Goal: Task Accomplishment & Management: Manage account settings

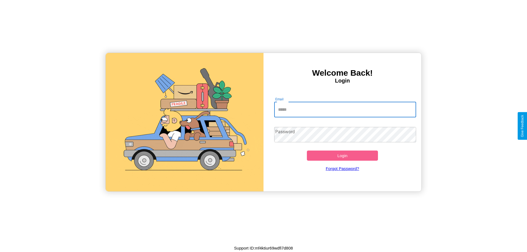
click at [345, 110] on input "Email" at bounding box center [345, 109] width 142 height 15
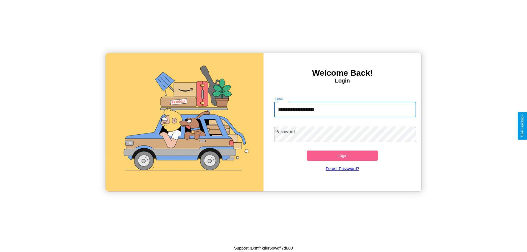
type input "**********"
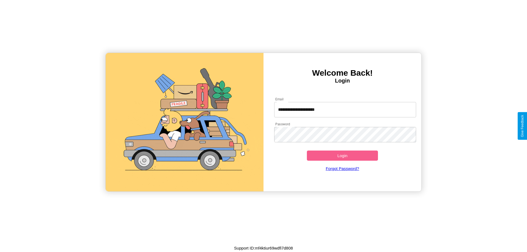
click at [342, 156] on button "Login" at bounding box center [342, 156] width 71 height 10
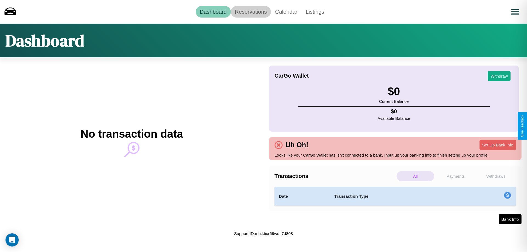
click at [251, 12] on link "Reservations" at bounding box center [251, 12] width 40 height 12
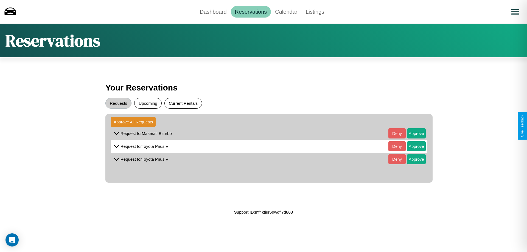
click at [183, 103] on button "Current Rentals" at bounding box center [183, 103] width 38 height 11
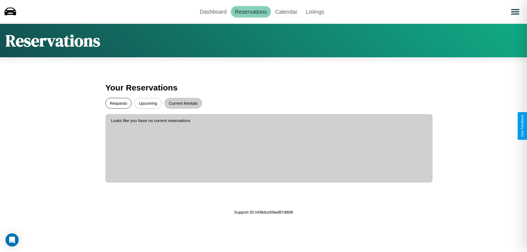
click at [118, 103] on button "Requests" at bounding box center [118, 103] width 26 height 11
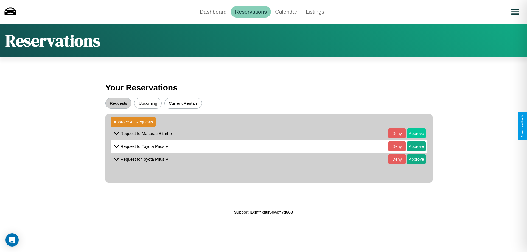
click at [412, 133] on button "Approve" at bounding box center [416, 133] width 19 height 10
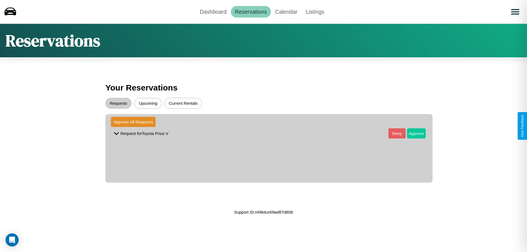
click at [412, 133] on button "Approve" at bounding box center [416, 133] width 19 height 10
